Goal: Information Seeking & Learning: Check status

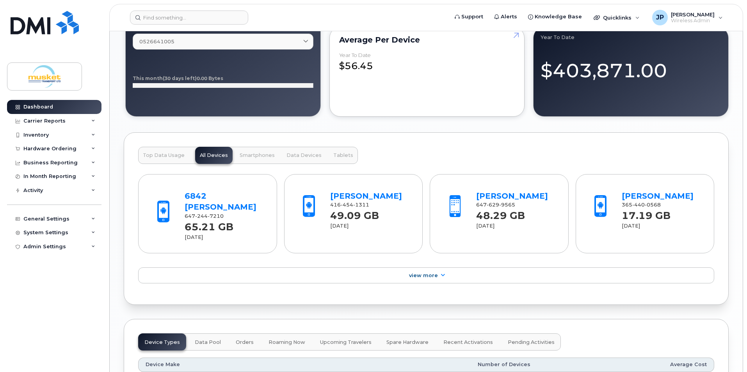
scroll to position [702, 0]
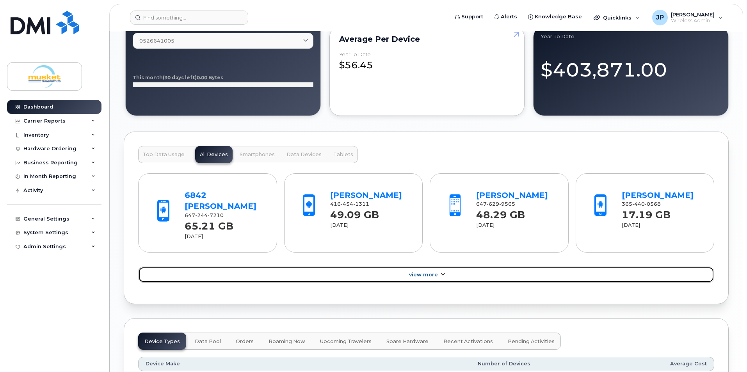
click at [432, 272] on span "View More" at bounding box center [423, 275] width 29 height 6
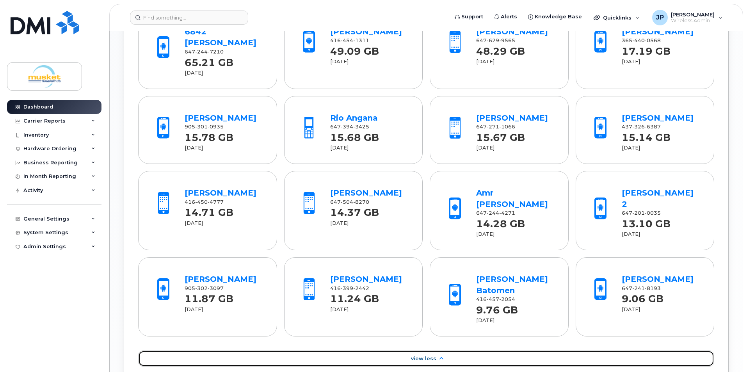
scroll to position [741, 0]
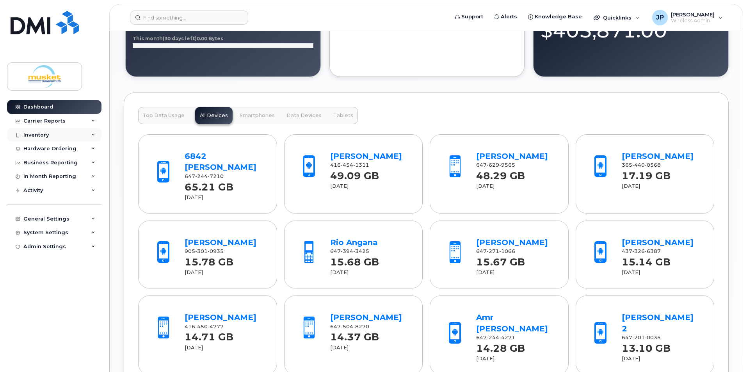
click at [47, 135] on div "Inventory" at bounding box center [35, 135] width 25 height 6
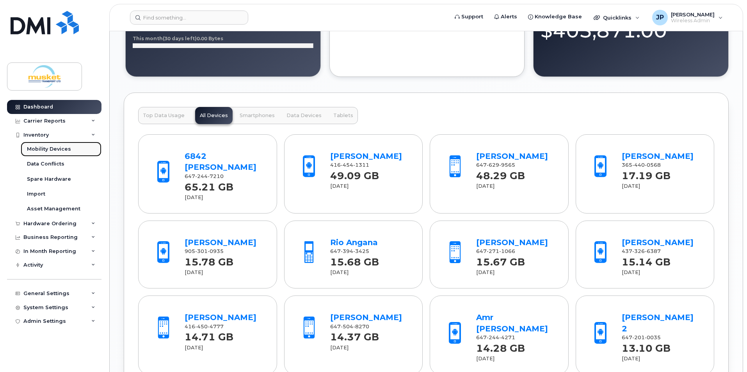
click at [50, 149] on div "Mobility Devices" at bounding box center [49, 149] width 44 height 7
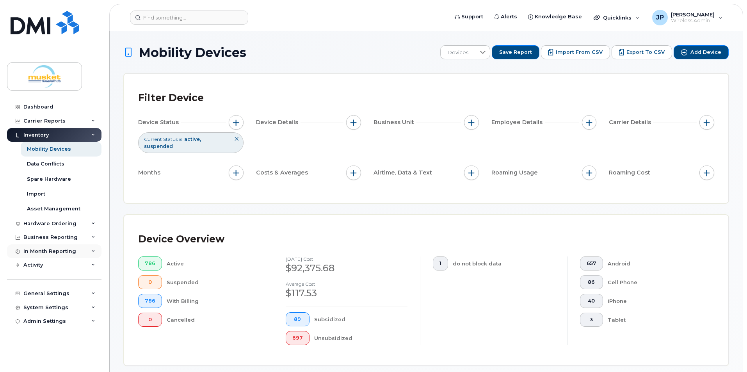
click at [60, 253] on div "In Month Reporting" at bounding box center [49, 251] width 53 height 6
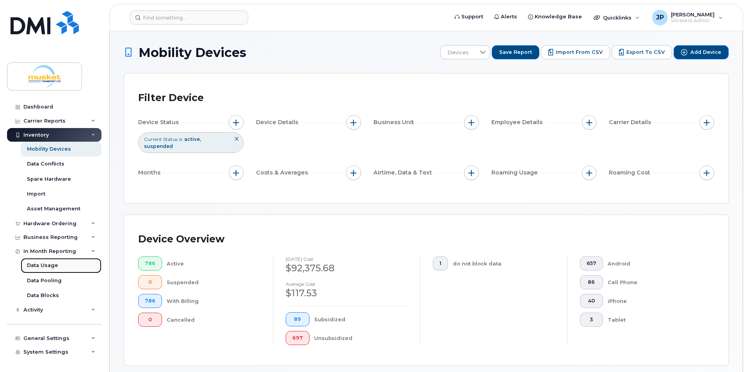
click at [64, 267] on link "Data Usage" at bounding box center [61, 265] width 81 height 15
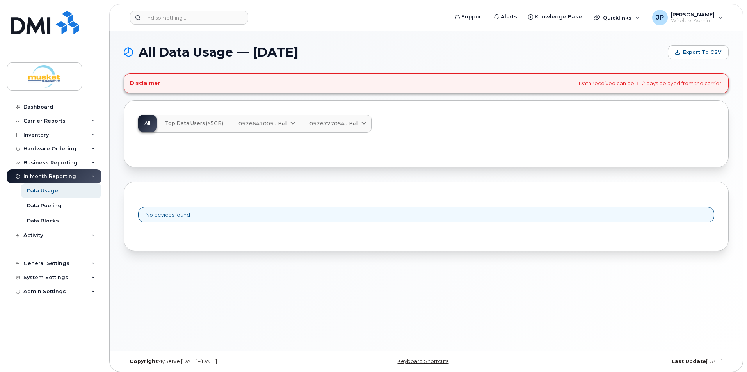
click at [183, 116] on button "Top Data Users (>5GB)" at bounding box center [194, 123] width 71 height 17
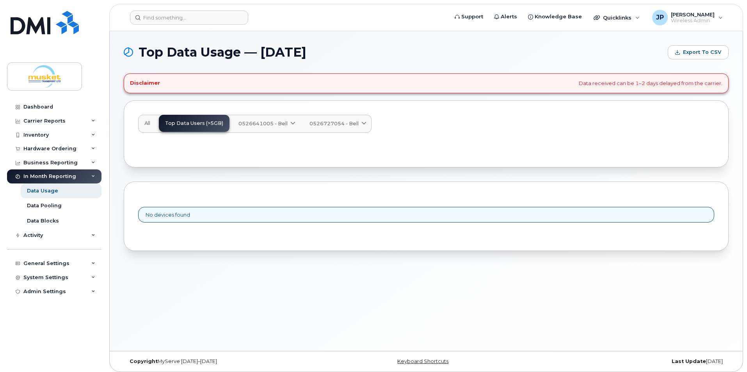
click at [256, 122] on span "0526641005 - Bell" at bounding box center [262, 123] width 49 height 7
drag, startPoint x: 263, startPoint y: 125, endPoint x: 314, endPoint y: 119, distance: 51.1
click at [264, 125] on span "0526641005 - Bell" at bounding box center [262, 123] width 49 height 7
click at [333, 119] on link "0526727054 - Bell" at bounding box center [337, 123] width 68 height 17
click at [356, 171] on span "Corporate Share NA Data Group" at bounding box center [354, 168] width 87 height 8
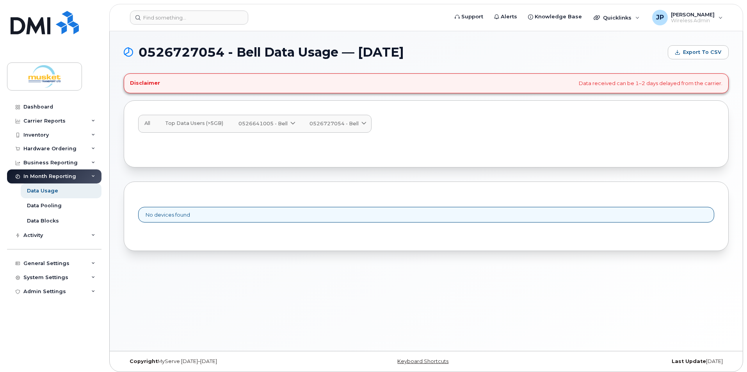
click at [275, 125] on span "0526641005 - Bell" at bounding box center [262, 123] width 49 height 7
click at [270, 165] on span "Modem 10MB NA" at bounding box center [265, 168] width 51 height 8
click at [277, 125] on span "0526641005 - Bell" at bounding box center [262, 123] width 49 height 7
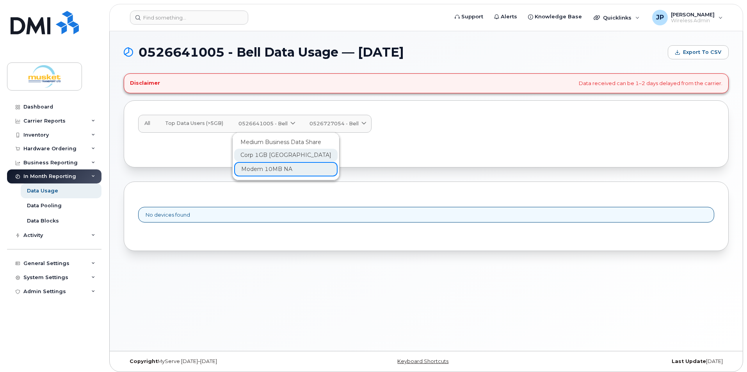
click at [275, 152] on span "Corp 1GB [GEOGRAPHIC_DATA]" at bounding box center [285, 155] width 91 height 8
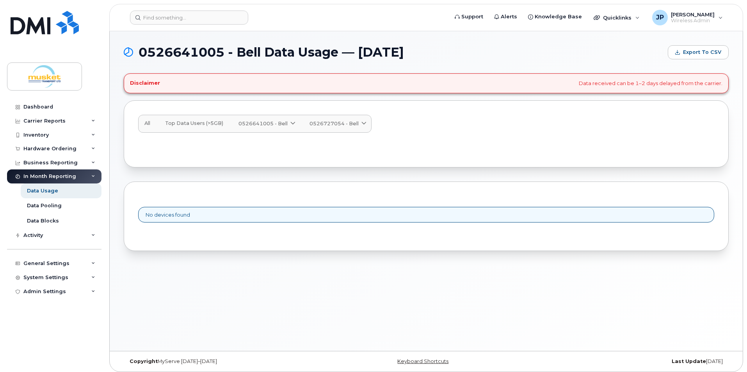
click at [275, 124] on span "0526641005 - Bell" at bounding box center [262, 123] width 49 height 7
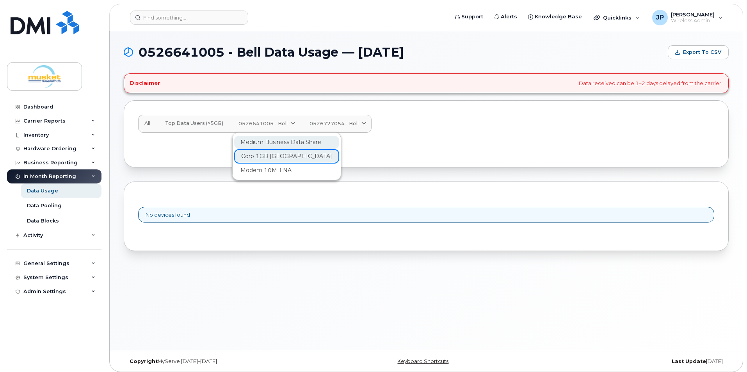
click at [279, 140] on span "Medium Business Data Share" at bounding box center [280, 142] width 81 height 8
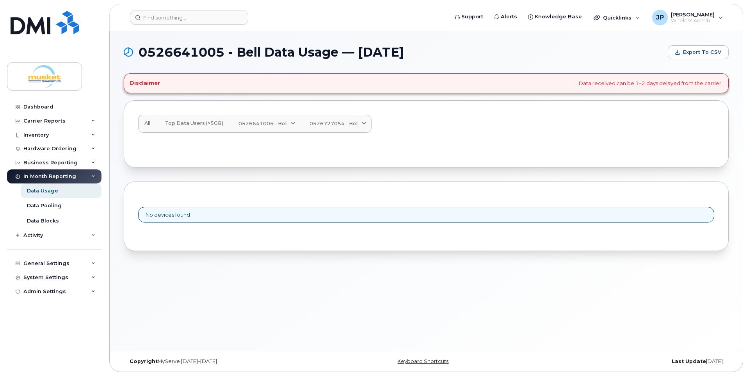
click at [335, 124] on span "0526727054 - Bell" at bounding box center [333, 123] width 49 height 7
click at [332, 155] on span "Corp 1GB [GEOGRAPHIC_DATA]" at bounding box center [356, 155] width 91 height 8
click at [338, 126] on span "0526727054 - Bell" at bounding box center [333, 123] width 49 height 7
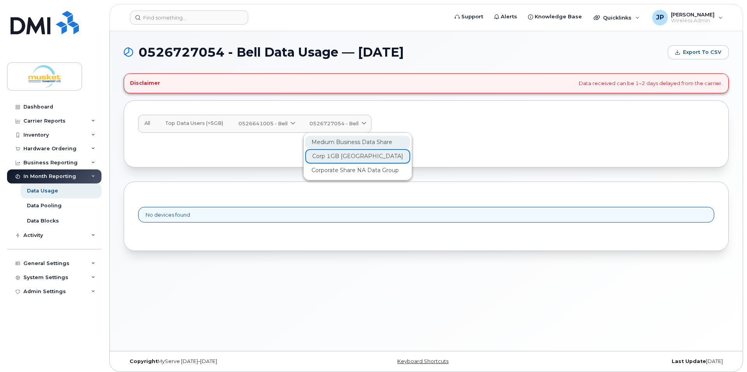
click at [343, 143] on span "Medium Business Data Share" at bounding box center [351, 142] width 81 height 8
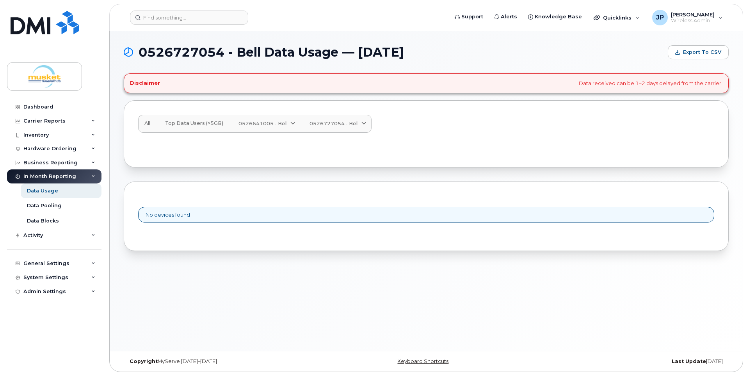
click at [188, 120] on span "Top Data Users (>5GB)" at bounding box center [194, 123] width 58 height 6
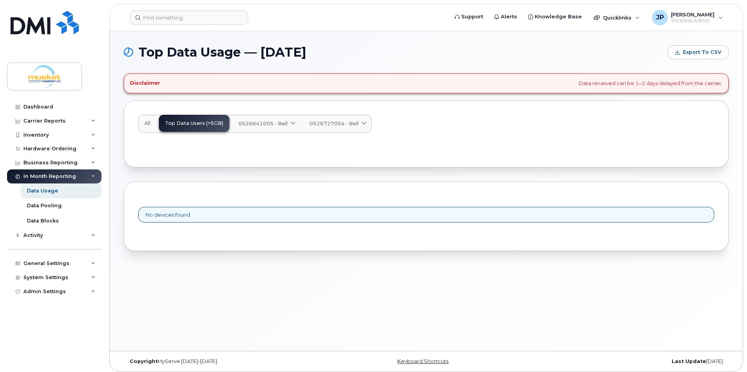
click at [148, 123] on span "All" at bounding box center [147, 123] width 6 height 6
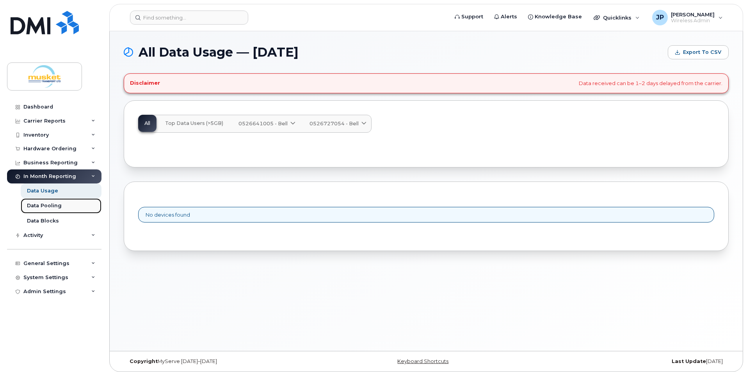
click at [53, 205] on div "Data Pooling" at bounding box center [44, 205] width 35 height 7
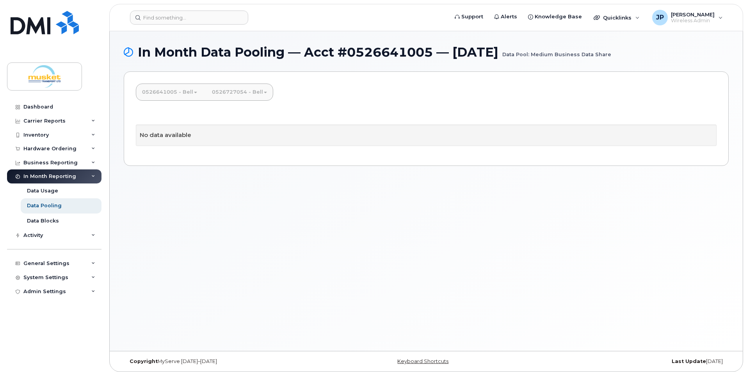
click at [68, 172] on div "In Month Reporting" at bounding box center [54, 176] width 94 height 14
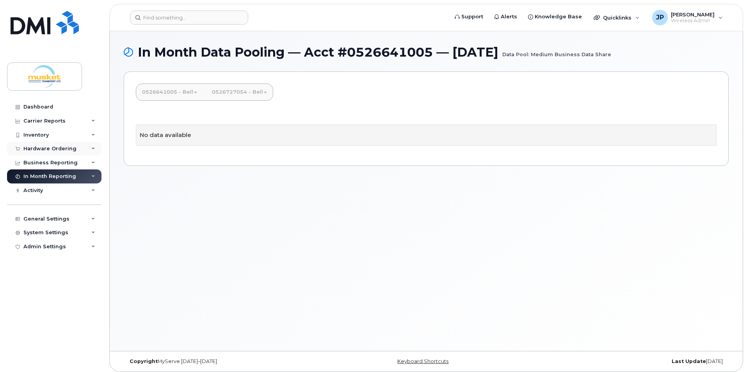
click at [57, 153] on div "Hardware Ordering" at bounding box center [54, 149] width 94 height 14
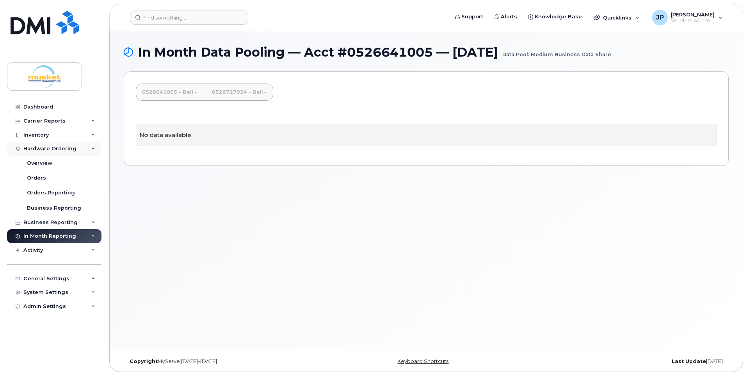
click at [57, 153] on div "Hardware Ordering" at bounding box center [54, 149] width 94 height 14
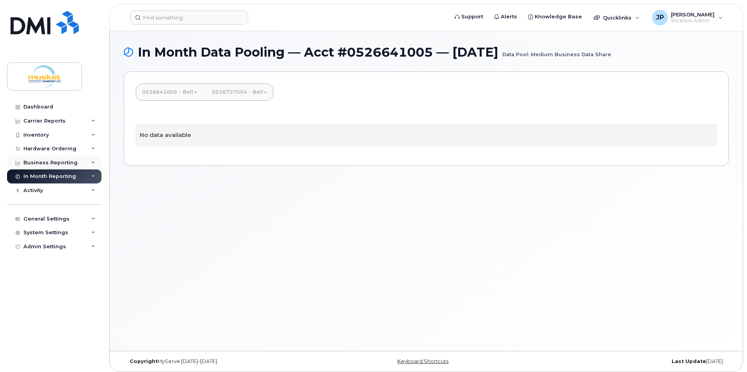
click at [57, 162] on div "Business Reporting" at bounding box center [50, 163] width 54 height 6
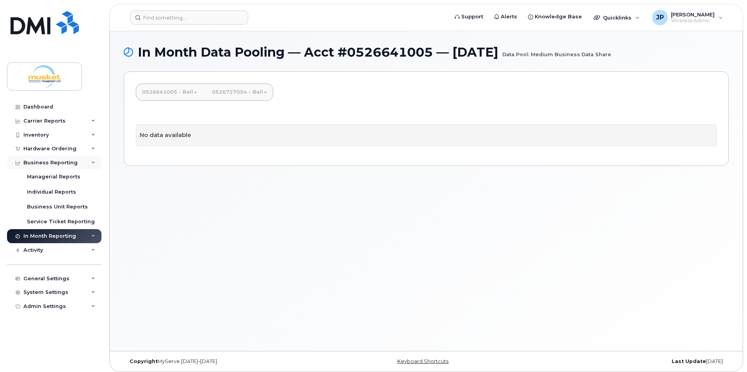
click at [57, 162] on div "Business Reporting" at bounding box center [50, 163] width 54 height 6
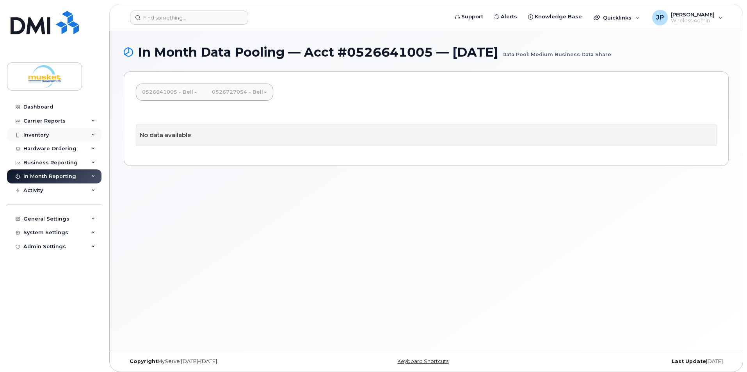
click at [60, 134] on div "Inventory" at bounding box center [54, 135] width 94 height 14
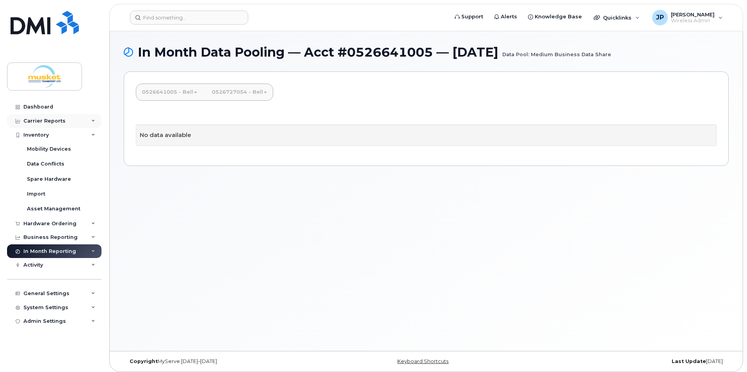
click at [61, 122] on div "Carrier Reports" at bounding box center [44, 121] width 42 height 6
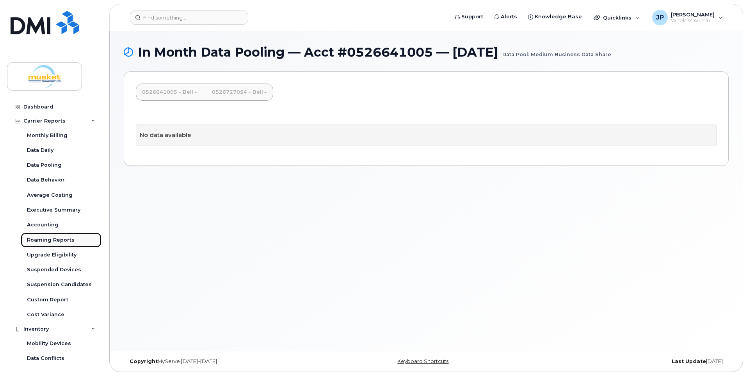
click at [43, 237] on div "Roaming Reports" at bounding box center [51, 239] width 48 height 7
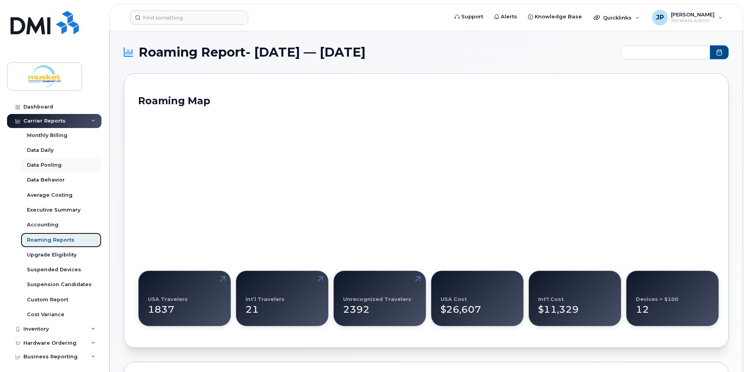
type input "2024-11 - 2025-09"
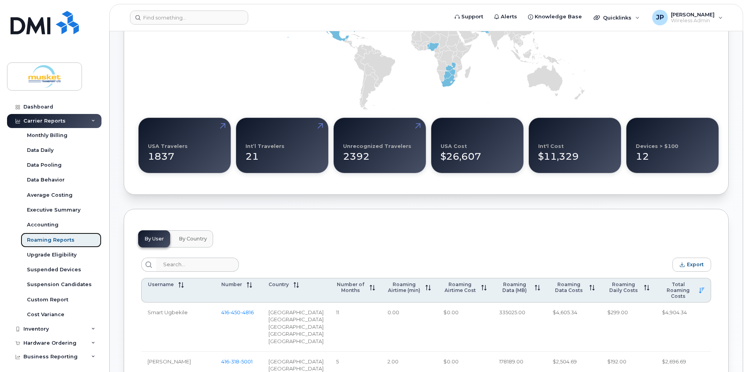
scroll to position [195, 0]
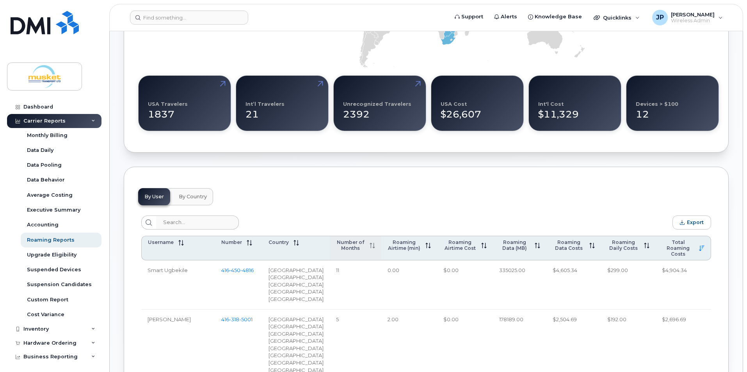
click at [370, 244] on icon at bounding box center [372, 245] width 5 height 5
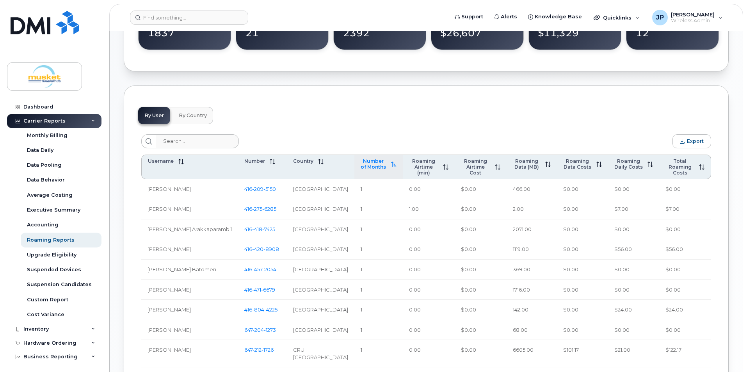
scroll to position [273, 0]
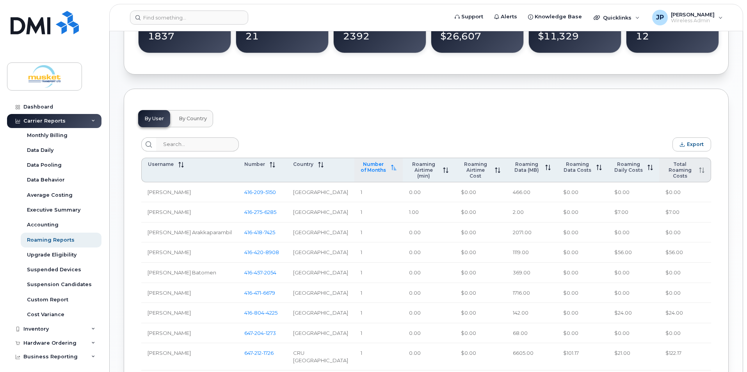
click at [679, 171] on span "Total Roaming Costs" at bounding box center [679, 170] width 29 height 18
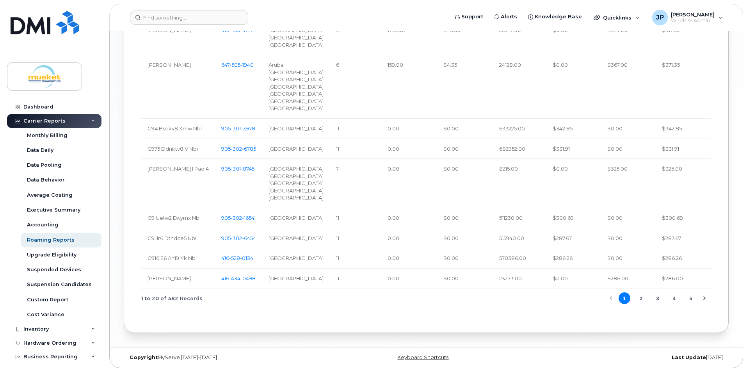
scroll to position [1098, 0]
click at [641, 297] on button "2" at bounding box center [641, 298] width 12 height 12
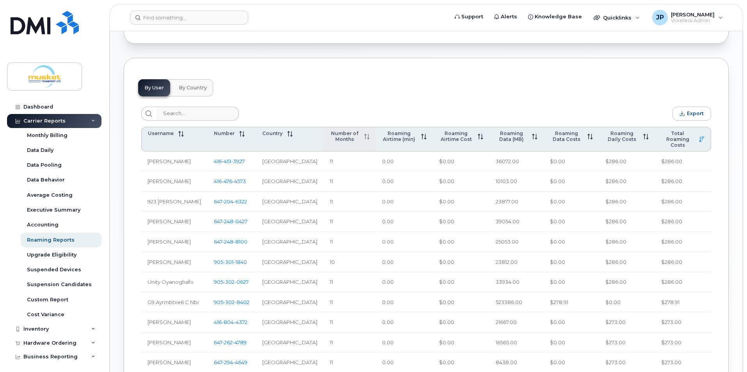
scroll to position [292, 0]
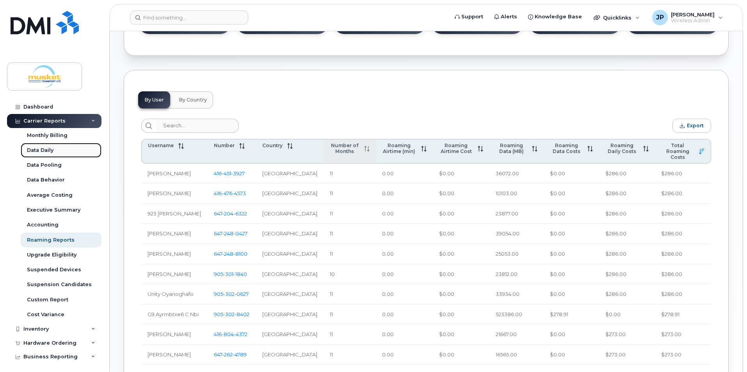
click at [39, 148] on div "Data Daily" at bounding box center [40, 150] width 27 height 7
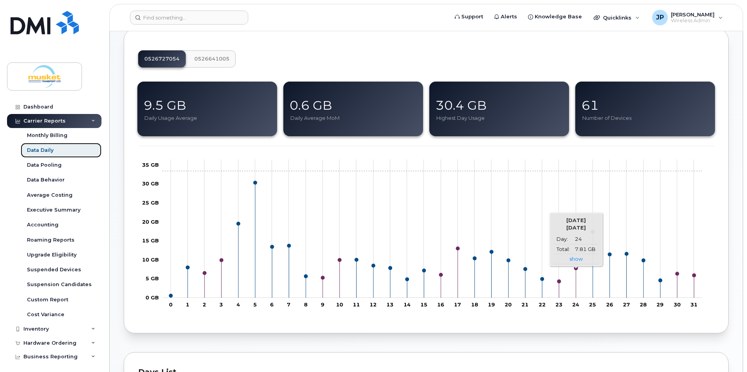
scroll to position [78, 0]
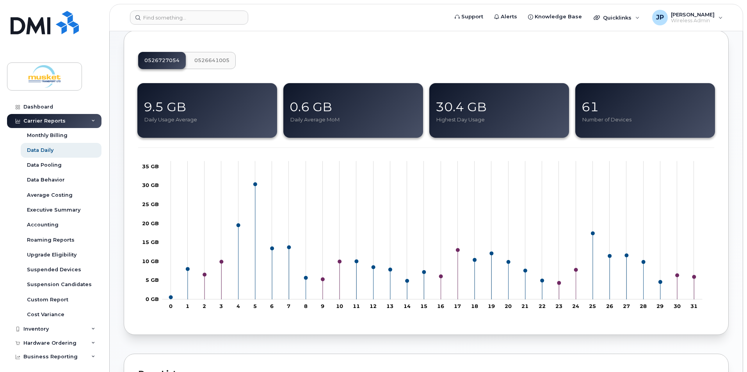
click at [210, 59] on span "0526641005" at bounding box center [211, 60] width 35 height 6
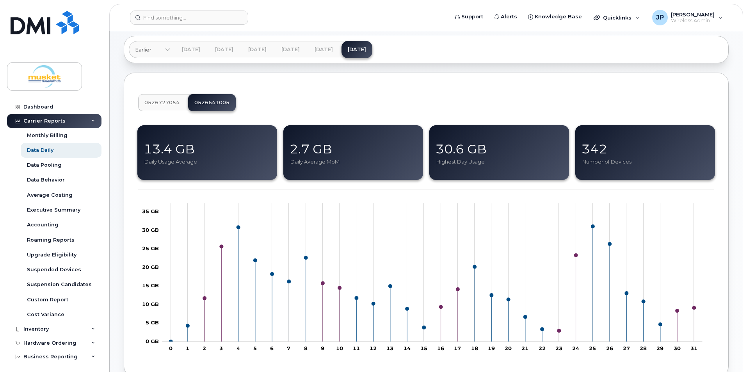
scroll to position [78, 0]
